Goal: Transaction & Acquisition: Purchase product/service

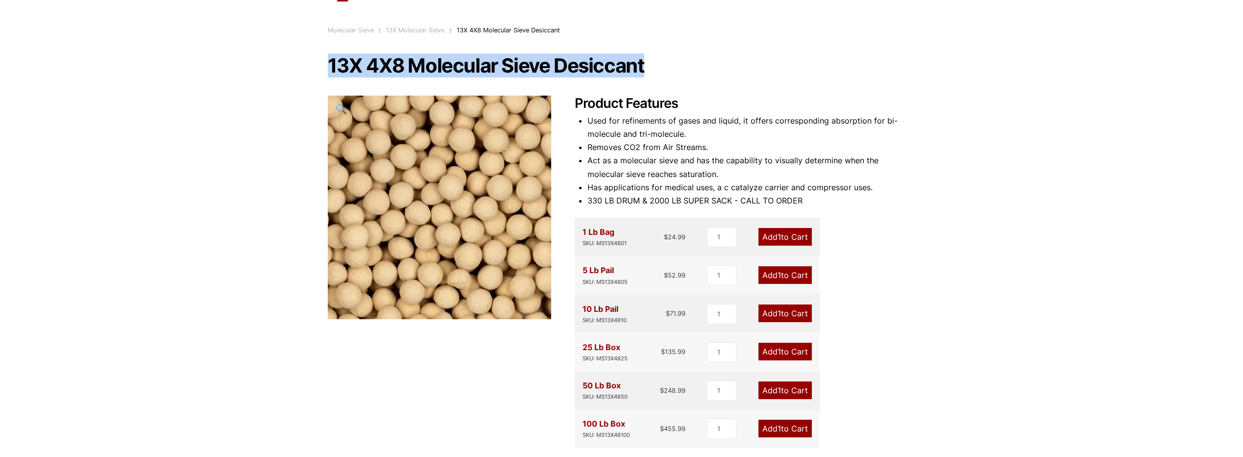
click at [777, 275] on span "1" at bounding box center [778, 275] width 3 height 10
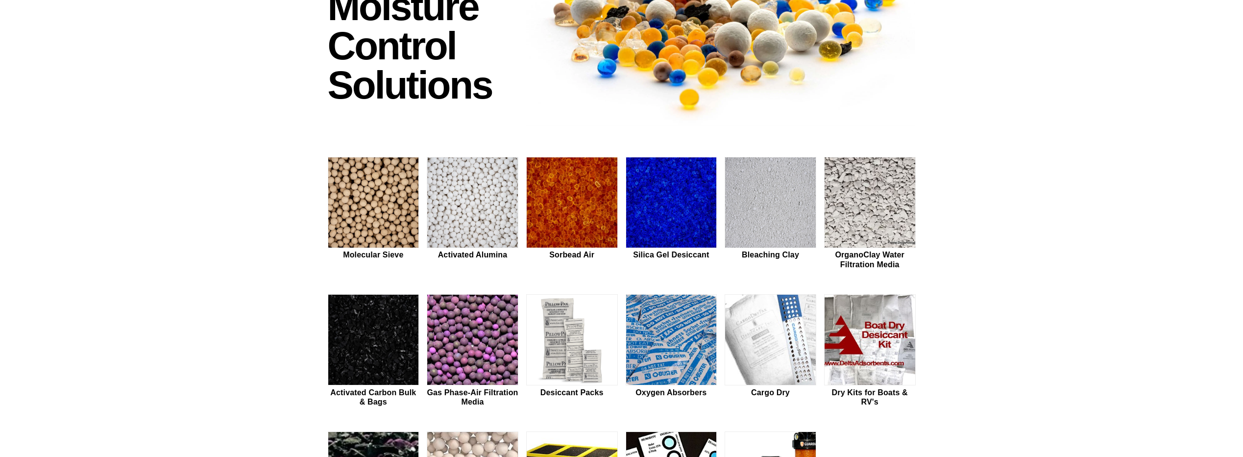
scroll to position [147, 0]
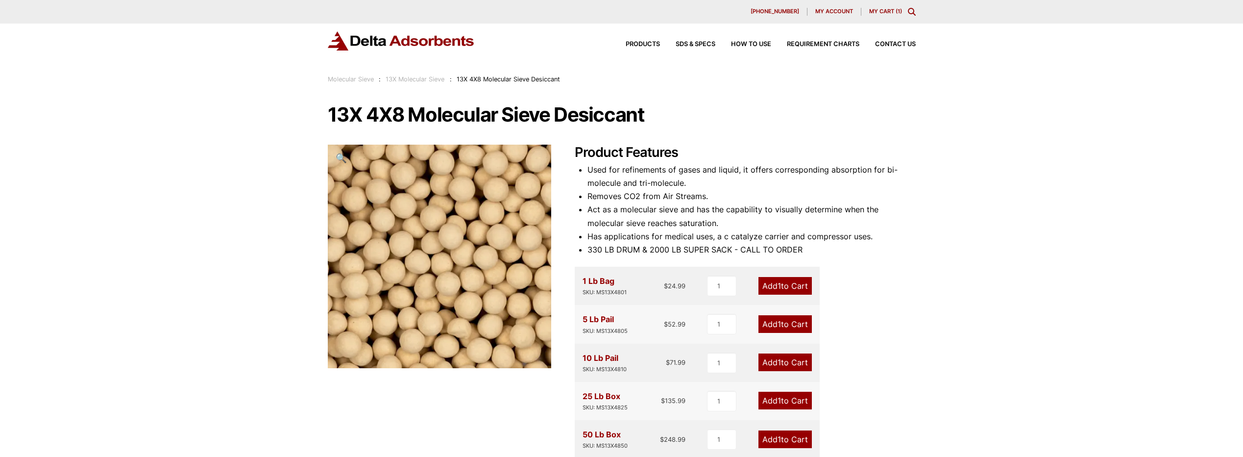
click at [772, 321] on link "Add 1 to Cart" at bounding box center [784, 324] width 53 height 18
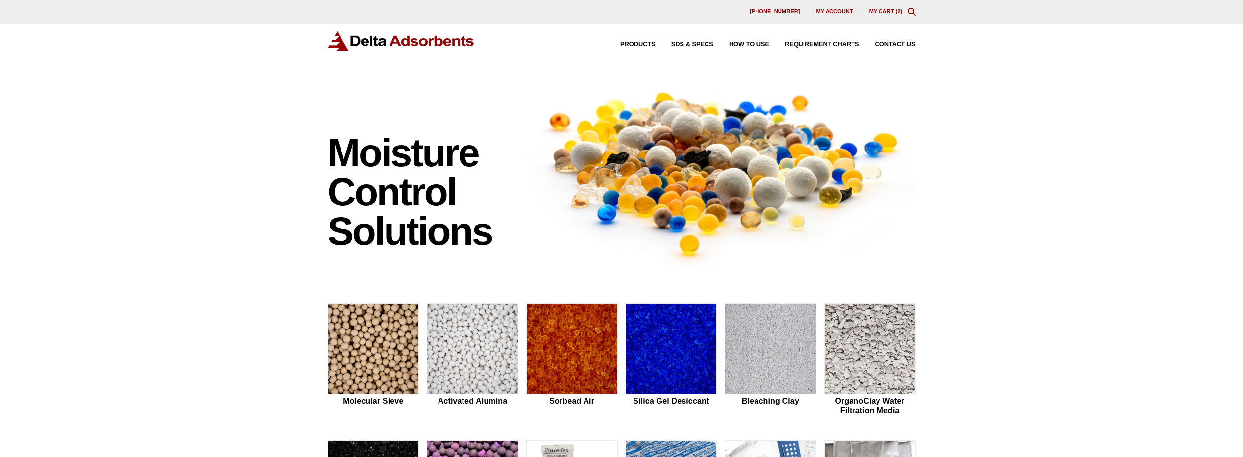
click at [893, 13] on link "My Cart ( 2 )" at bounding box center [885, 11] width 33 height 6
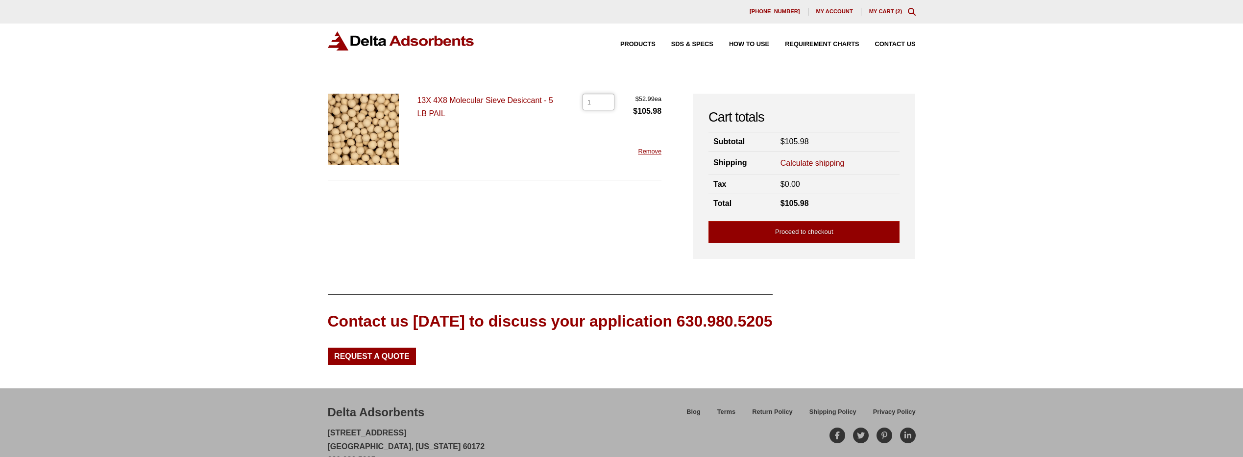
type input "1"
click at [606, 103] on input "1" at bounding box center [598, 102] width 32 height 17
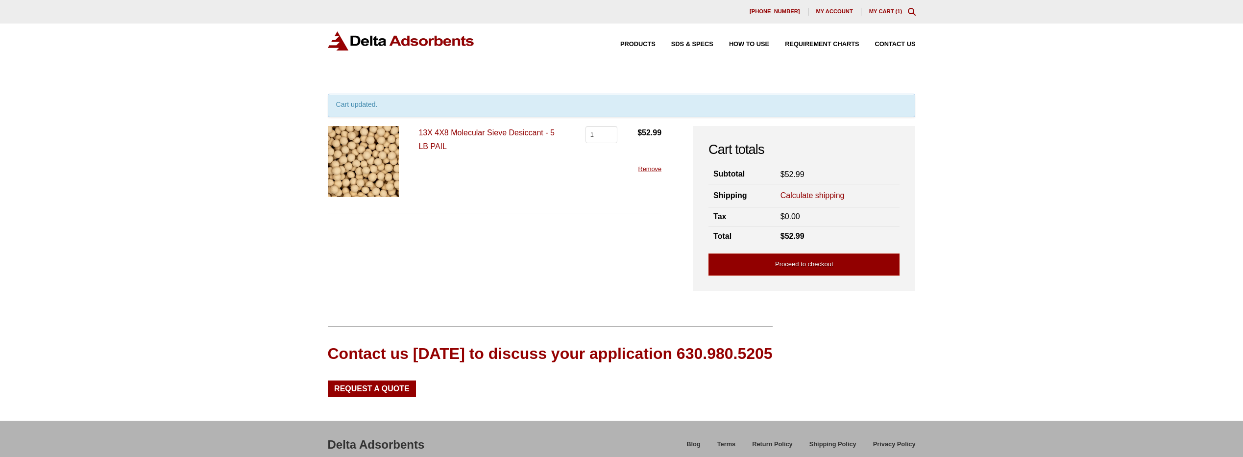
click at [798, 193] on link "Calculate shipping" at bounding box center [812, 195] width 64 height 11
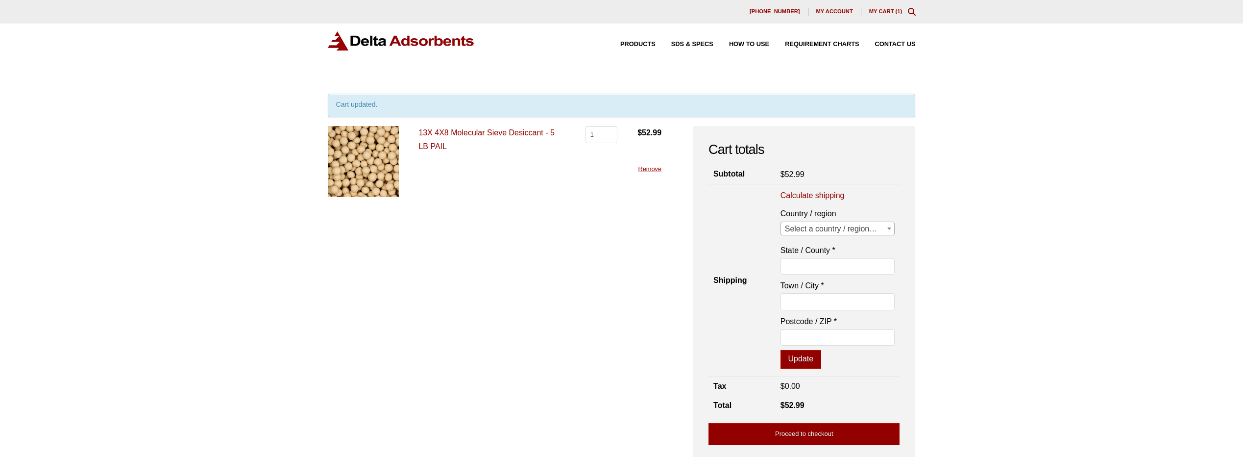
click at [828, 229] on span "Select a country / region…" at bounding box center [838, 229] width 114 height 14
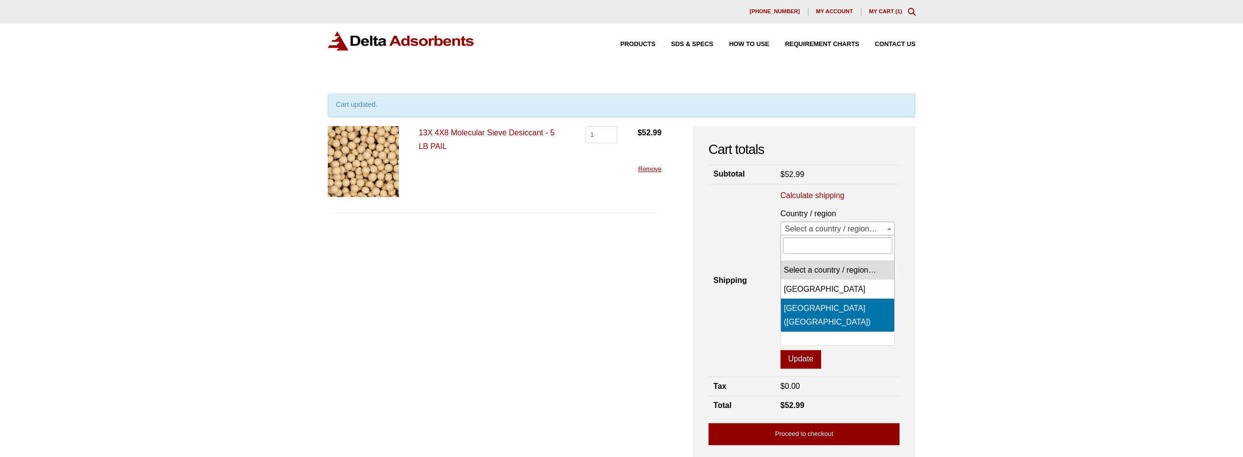
select select "US"
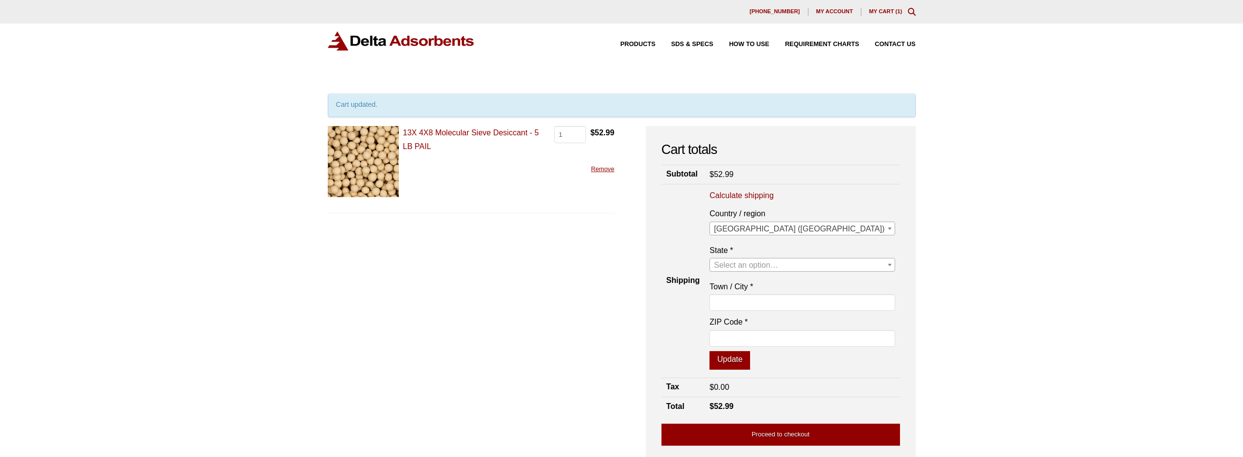
click at [778, 264] on span "Select an option…" at bounding box center [746, 265] width 64 height 8
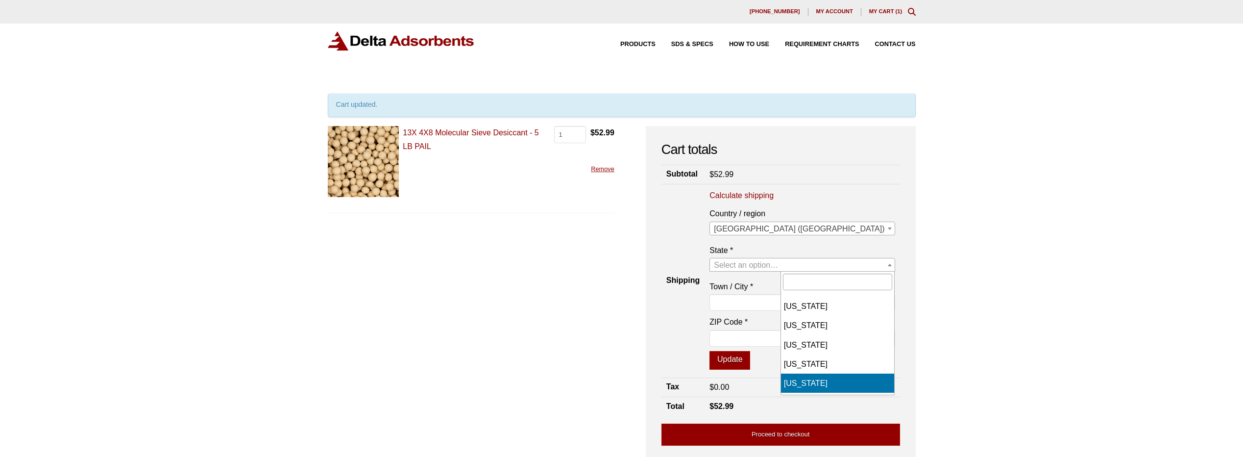
select select "CA"
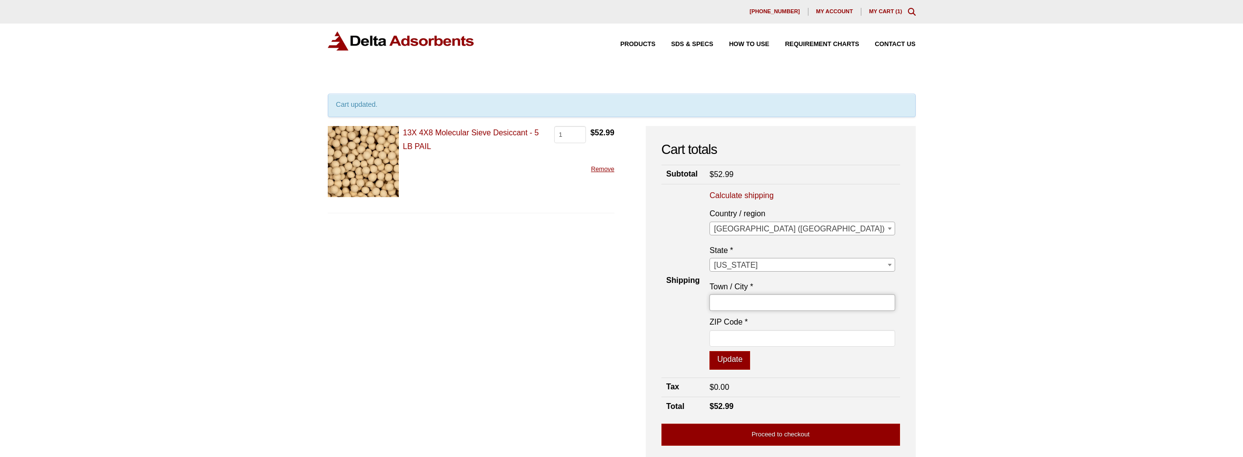
click at [816, 302] on input "Town / City *" at bounding box center [801, 302] width 185 height 17
type input "[GEOGRAPHIC_DATA]"
type input "94621"
click at [750, 360] on button "Update" at bounding box center [729, 360] width 41 height 19
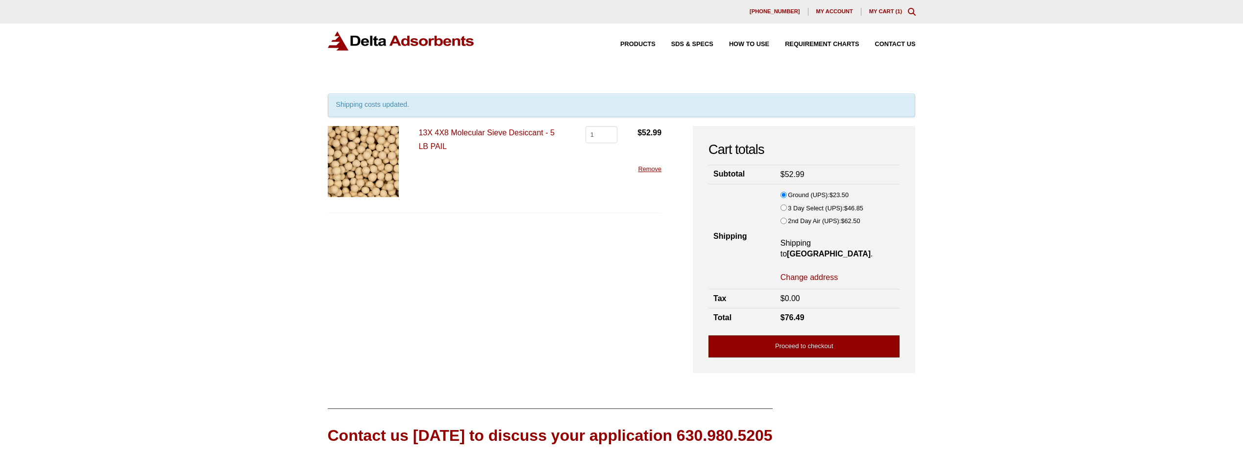
click at [794, 335] on link "Proceed to checkout" at bounding box center [803, 346] width 191 height 22
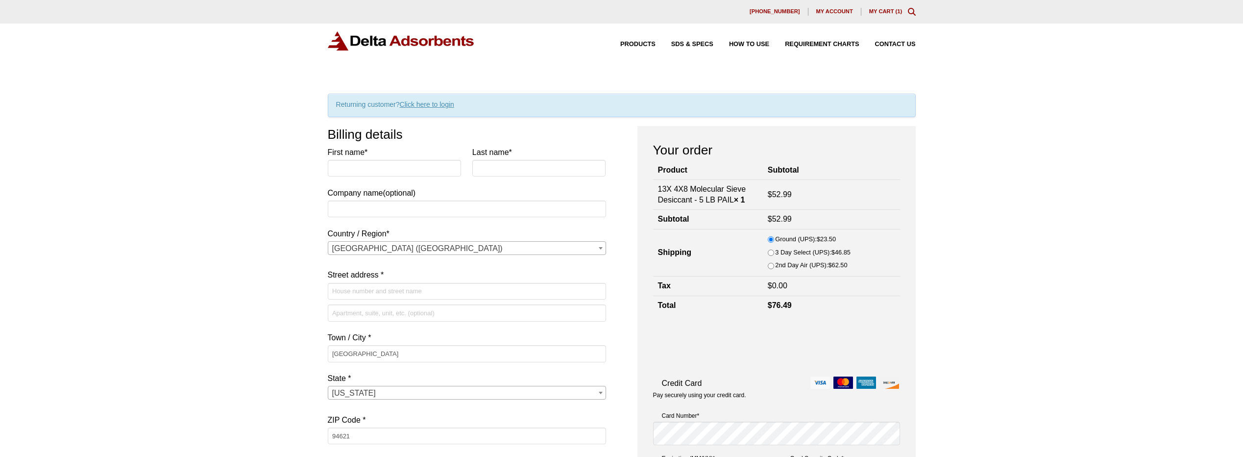
select select "CA"
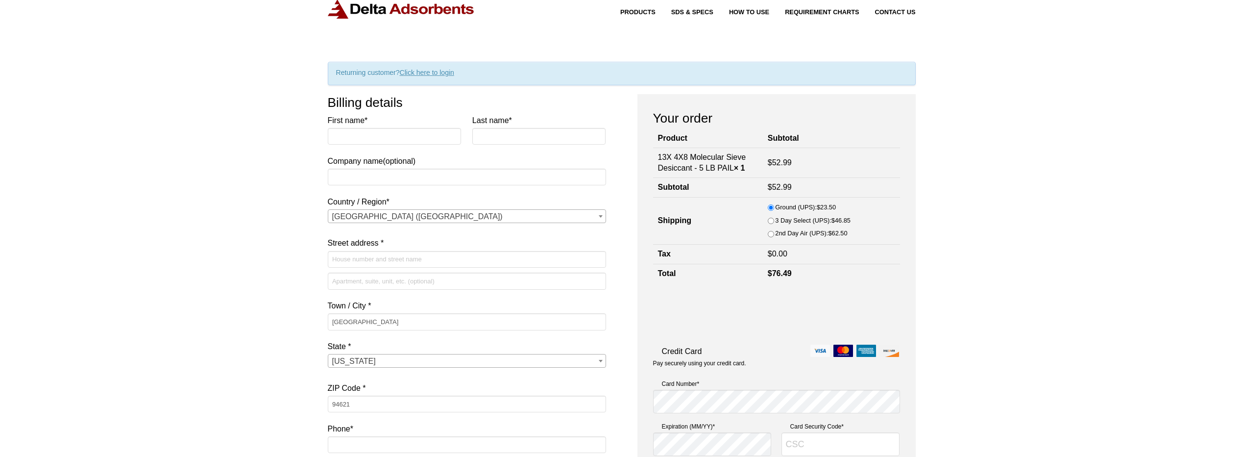
scroll to position [49, 0]
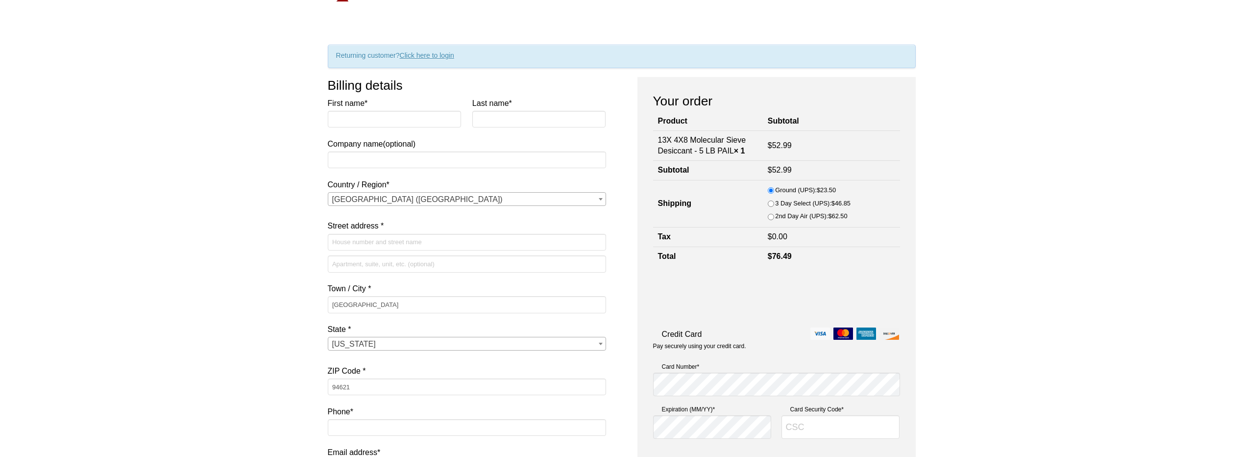
click at [126, 333] on div "Our website has detected that you are using an outdated browser that will preve…" at bounding box center [621, 432] width 1243 height 963
